Goal: Navigation & Orientation: Find specific page/section

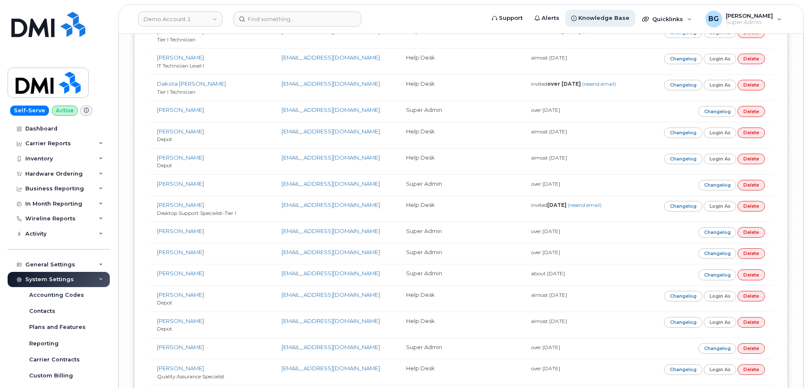
scroll to position [2283, 0]
